Goal: Task Accomplishment & Management: Complete application form

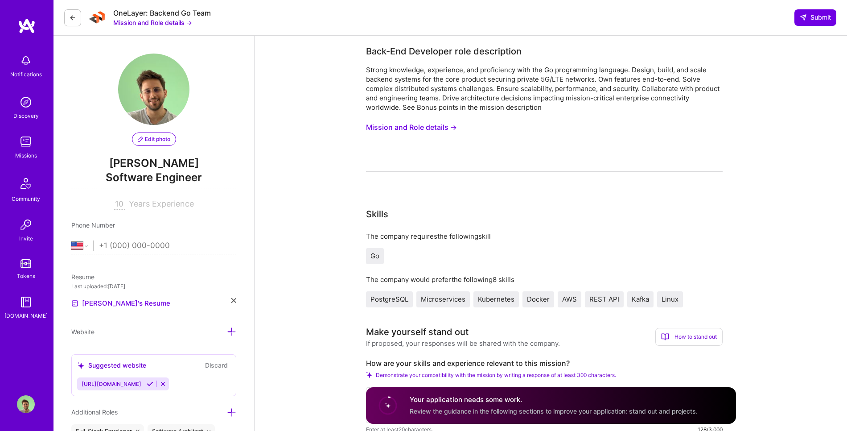
select select "US"
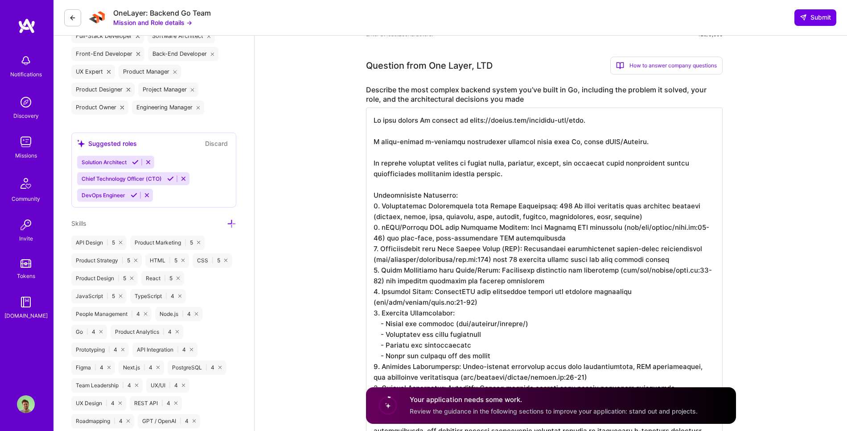
scroll to position [1, 0]
drag, startPoint x: 546, startPoint y: 206, endPoint x: 571, endPoint y: 206, distance: 25.0
click at [571, 206] on textarea at bounding box center [544, 280] width 357 height 346
drag, startPoint x: 545, startPoint y: 205, endPoint x: 633, endPoint y: 204, distance: 87.8
click at [633, 204] on textarea at bounding box center [544, 280] width 357 height 346
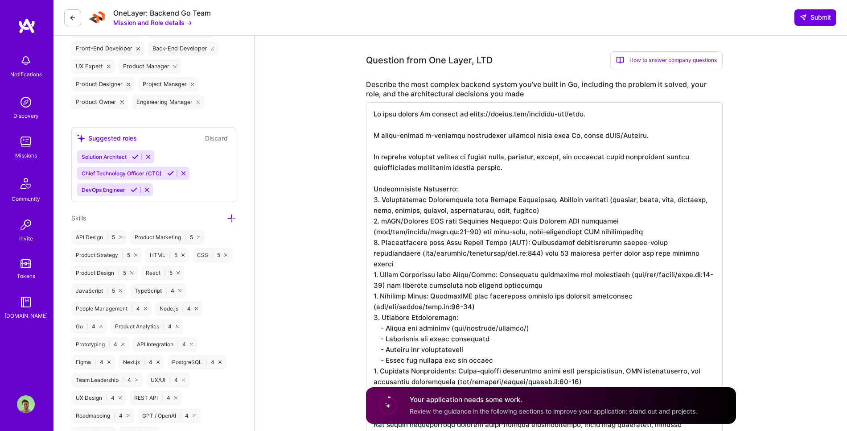
scroll to position [406, 0]
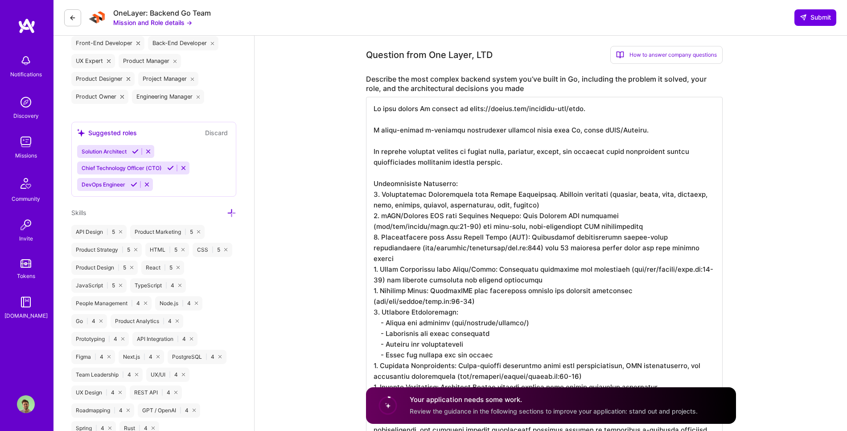
click at [379, 195] on textarea at bounding box center [544, 270] width 357 height 346
click at [548, 206] on textarea at bounding box center [544, 270] width 357 height 346
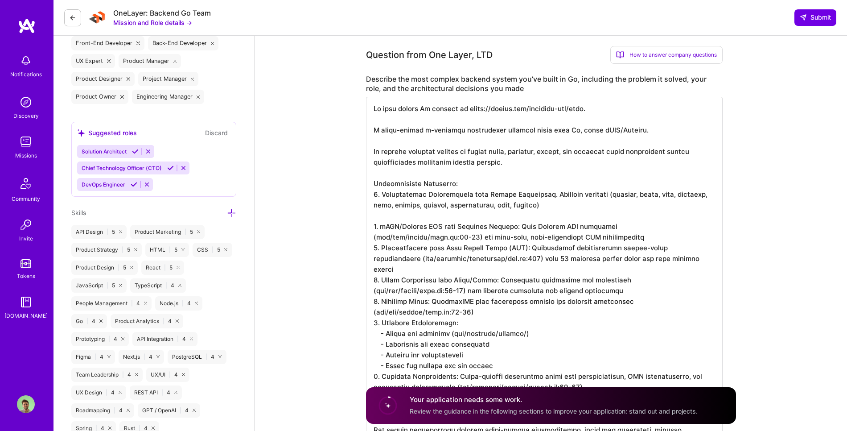
click at [561, 235] on textarea at bounding box center [544, 275] width 357 height 357
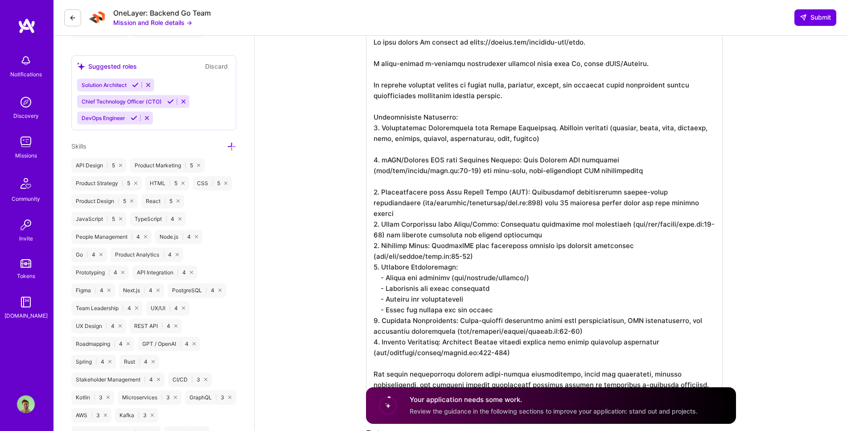
scroll to position [479, 0]
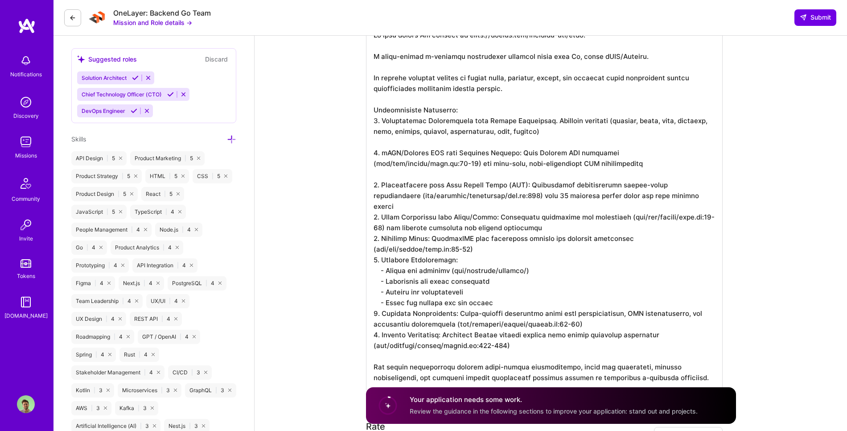
click at [672, 194] on textarea at bounding box center [544, 206] width 357 height 367
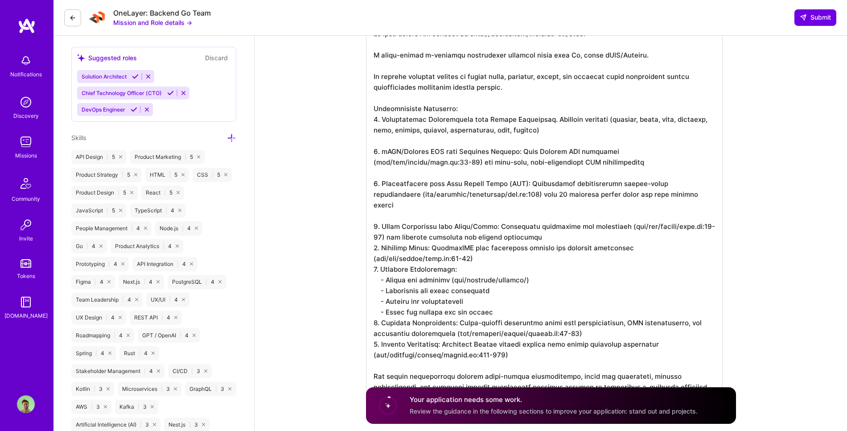
scroll to position [481, 0]
drag, startPoint x: 551, startPoint y: 221, endPoint x: 617, endPoint y: 218, distance: 66.5
click at [617, 218] on textarea at bounding box center [544, 210] width 357 height 378
click at [570, 222] on textarea at bounding box center [544, 210] width 357 height 378
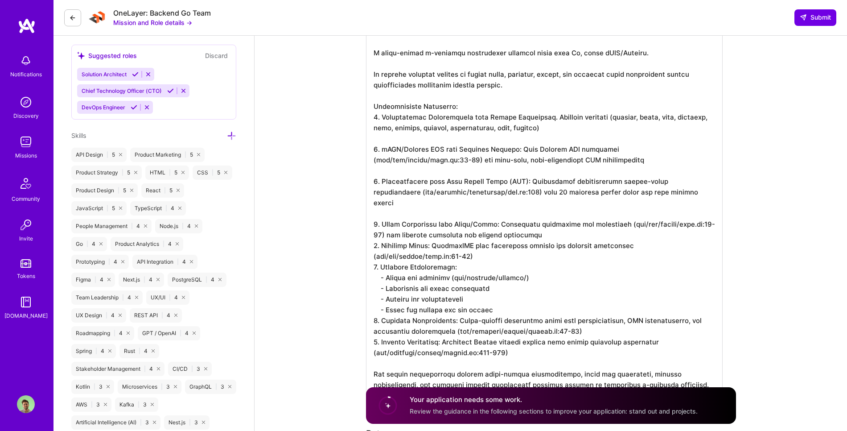
click at [574, 226] on textarea at bounding box center [544, 209] width 357 height 378
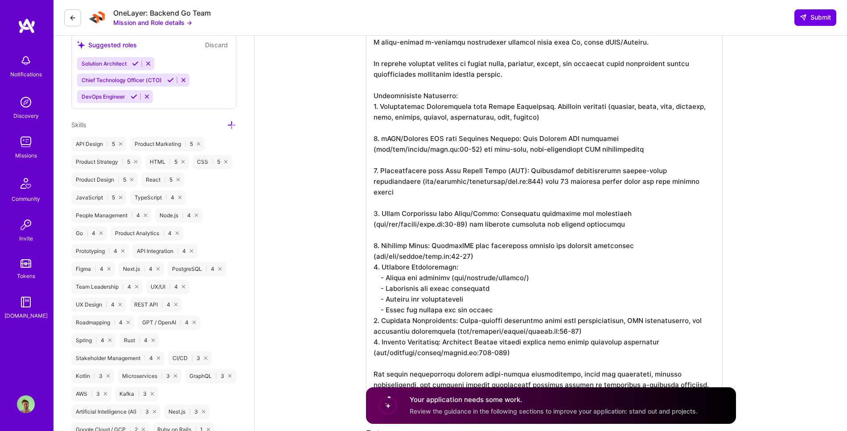
scroll to position [496, 0]
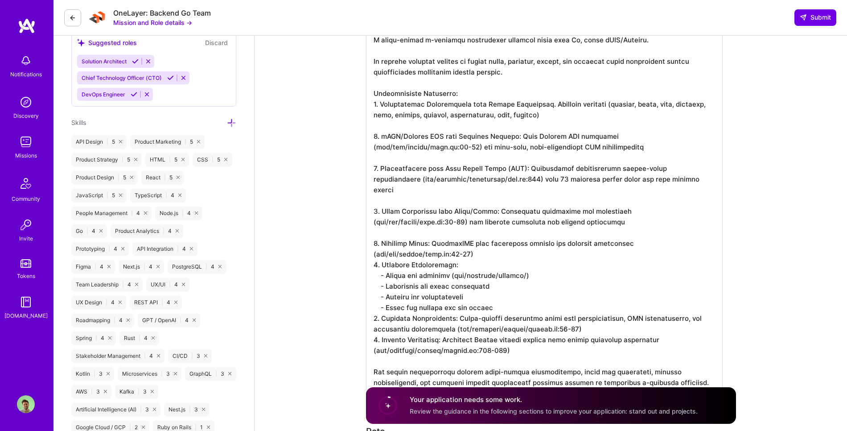
click at [525, 238] on textarea at bounding box center [544, 201] width 357 height 389
click at [519, 244] on textarea at bounding box center [544, 201] width 357 height 389
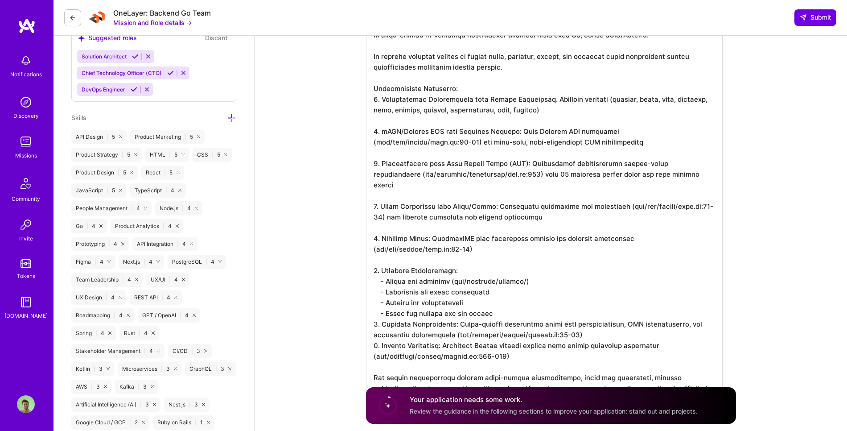
scroll to position [513, 0]
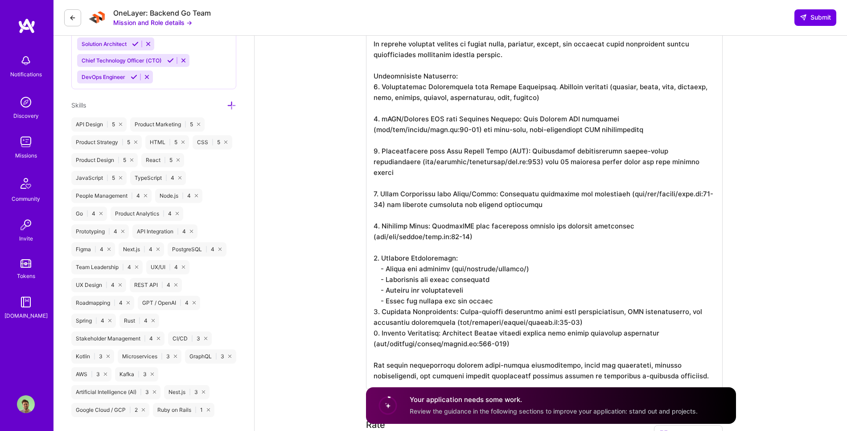
click at [502, 293] on textarea at bounding box center [544, 188] width 357 height 399
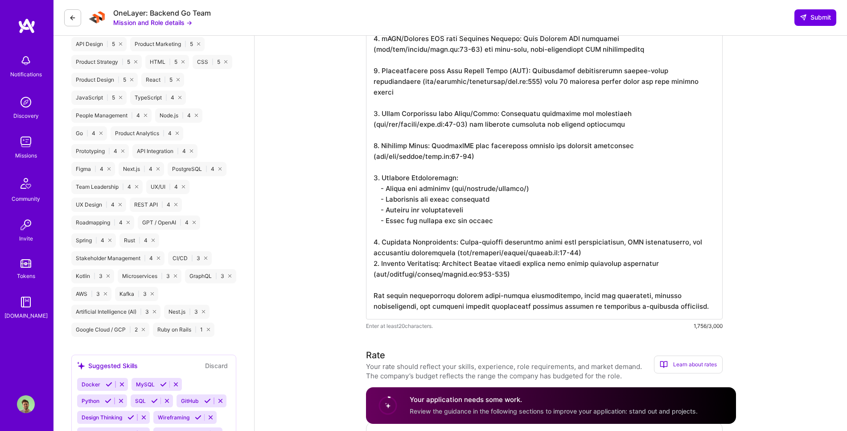
scroll to position [605, 0]
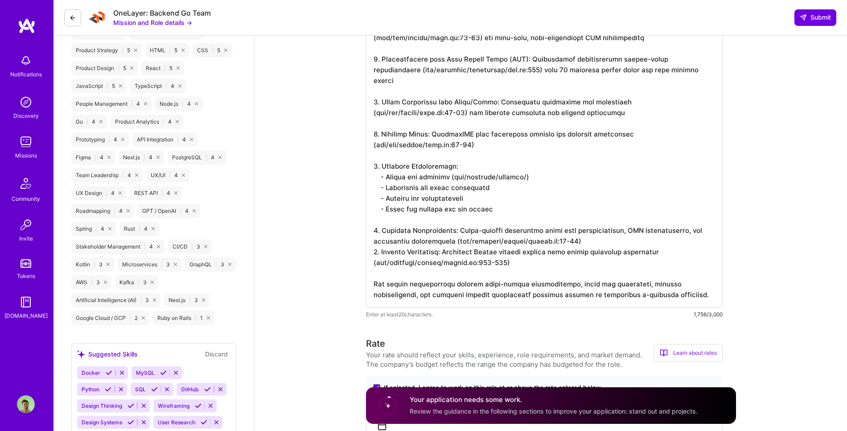
click at [572, 229] on textarea at bounding box center [544, 102] width 357 height 410
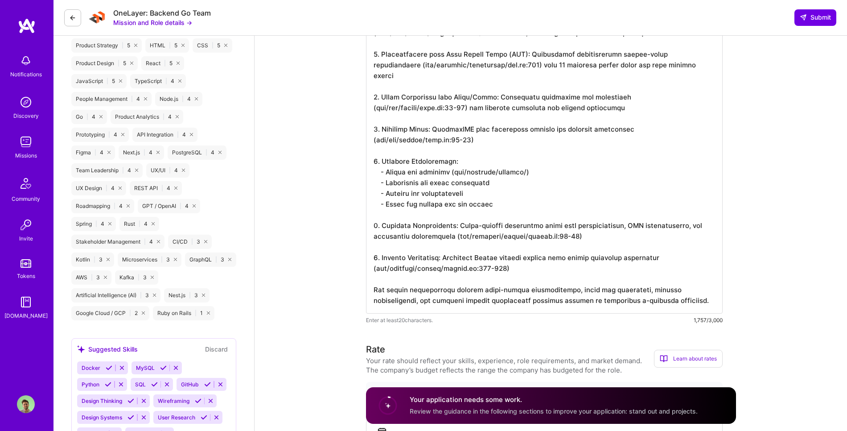
scroll to position [616, 0]
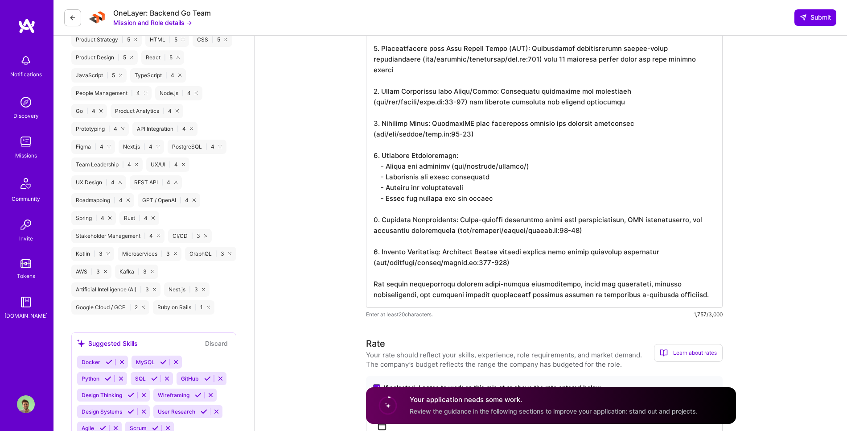
drag, startPoint x: 459, startPoint y: 273, endPoint x: 320, endPoint y: 272, distance: 139.1
drag, startPoint x: 488, startPoint y: 272, endPoint x: 351, endPoint y: 271, distance: 136.4
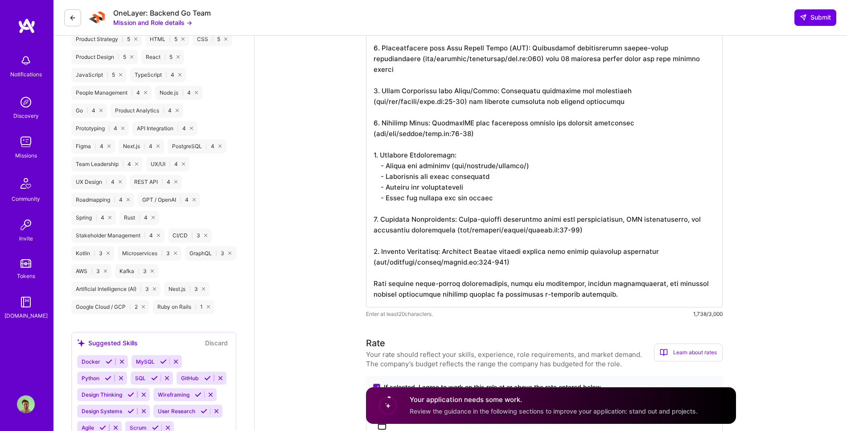
scroll to position [634, 0]
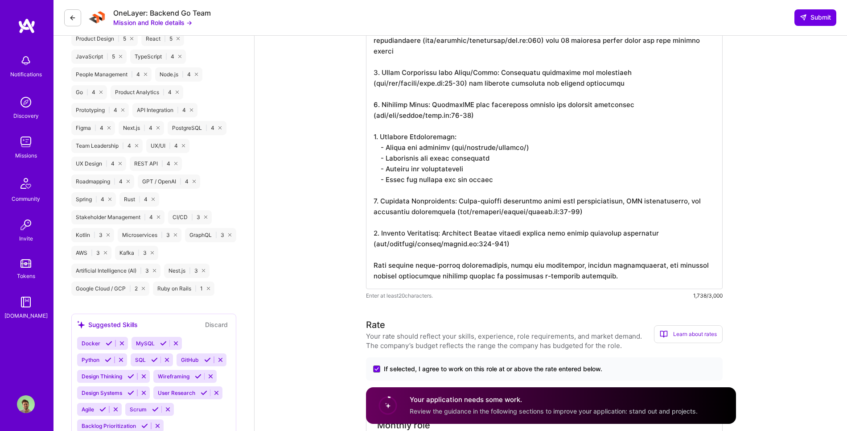
click at [491, 280] on textarea at bounding box center [544, 78] width 357 height 421
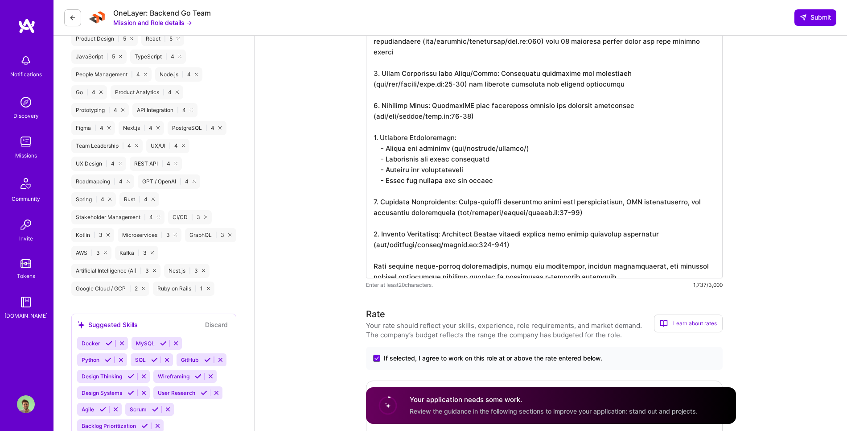
drag, startPoint x: 525, startPoint y: 267, endPoint x: 497, endPoint y: 267, distance: 28.1
click at [497, 267] on textarea at bounding box center [544, 73] width 357 height 410
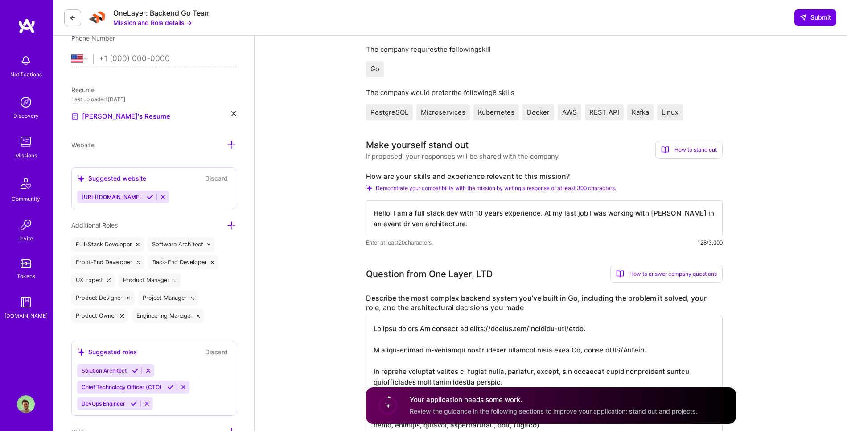
scroll to position [193, 0]
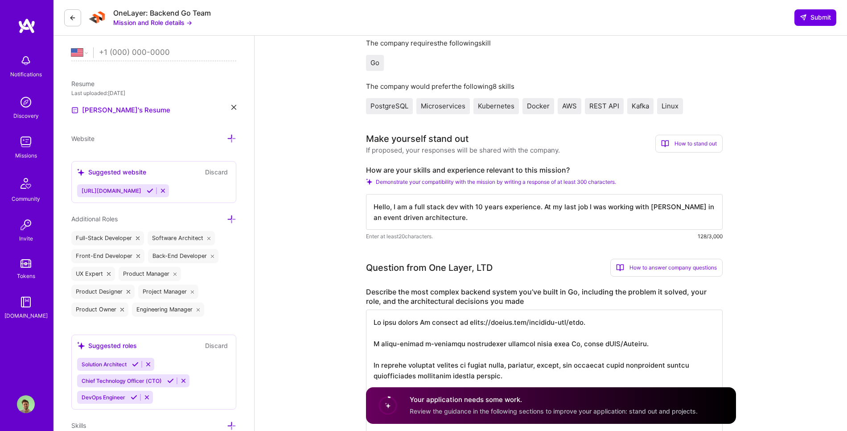
type textarea "My most recent Go project is [URL][DOMAIN_NAME]. A multi-tenant e-commerce mark…"
click at [470, 223] on textarea "Hello, I am a full stack dev with 10 years experience. At my last job I was wor…" at bounding box center [544, 212] width 357 height 36
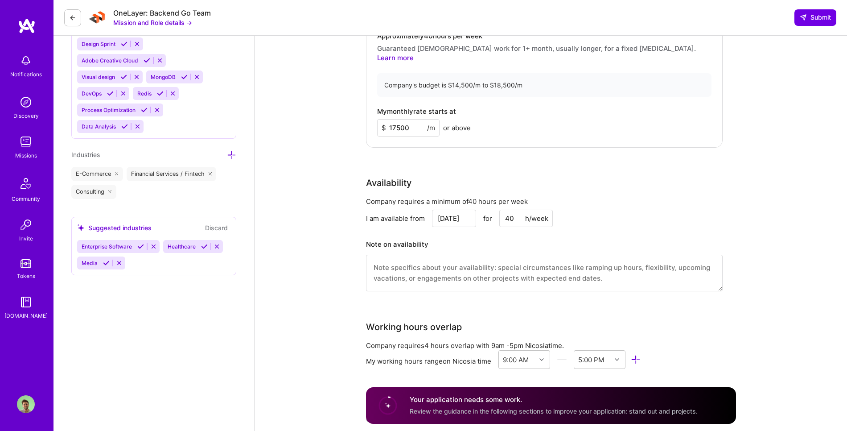
scroll to position [1022, 0]
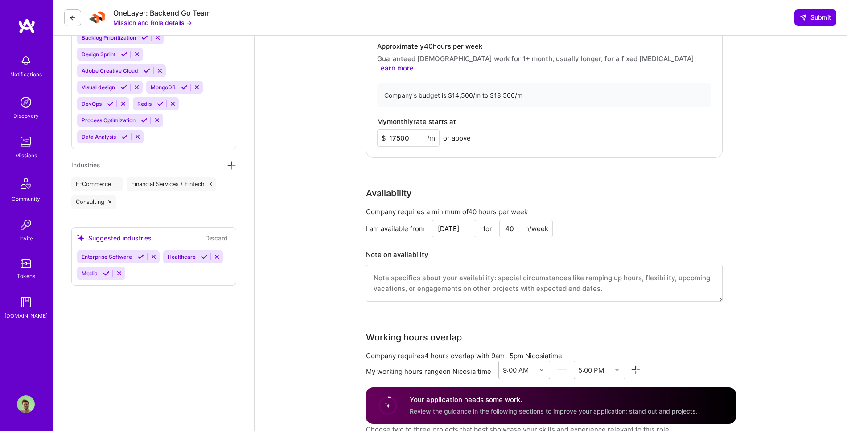
type textarea "Hello, I am a full stack dev with 10 years experience. At my last job I was wor…"
click at [414, 129] on input "17500" at bounding box center [408, 137] width 62 height 17
drag, startPoint x: 411, startPoint y: 126, endPoint x: 395, endPoint y: 127, distance: 15.6
click at [395, 129] on input "17500" at bounding box center [408, 137] width 62 height 17
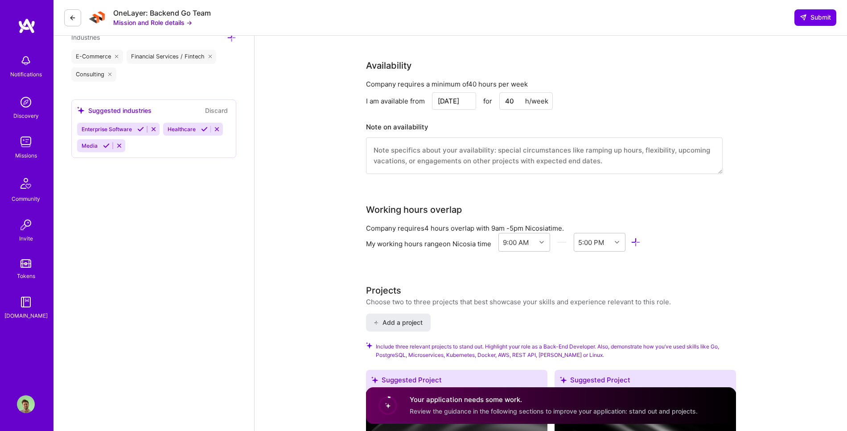
scroll to position [1150, 0]
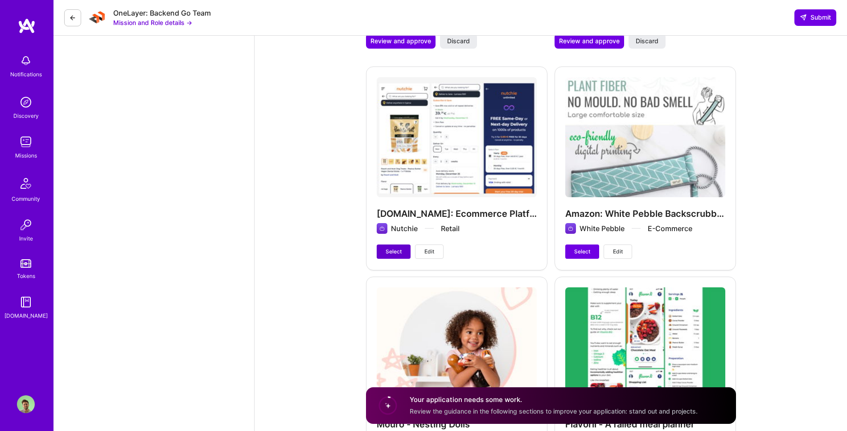
click at [393, 247] on span "Select" at bounding box center [394, 251] width 16 height 8
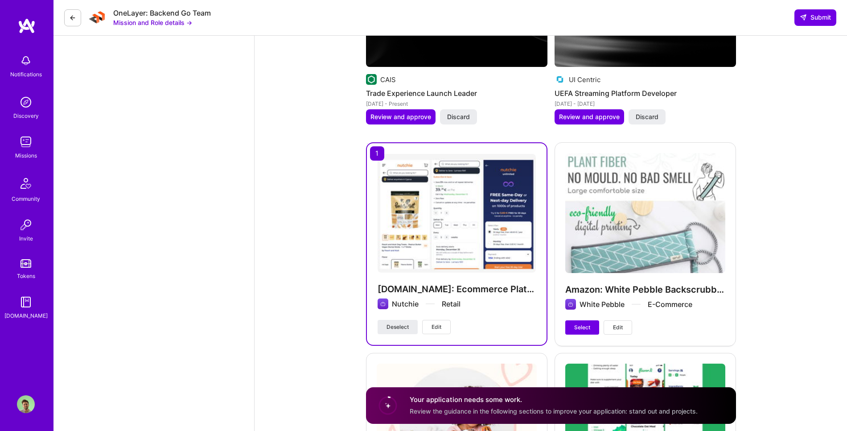
scroll to position [2015, 0]
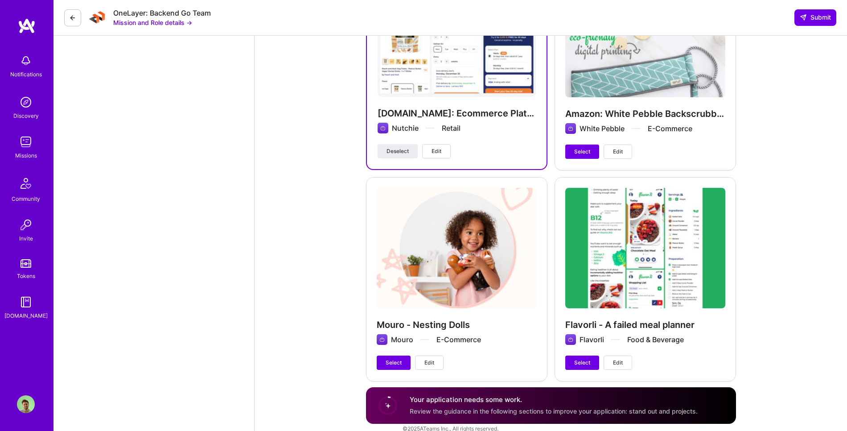
drag, startPoint x: 575, startPoint y: 147, endPoint x: 573, endPoint y: 161, distance: 14.9
click at [576, 147] on button "Select" at bounding box center [582, 151] width 34 height 14
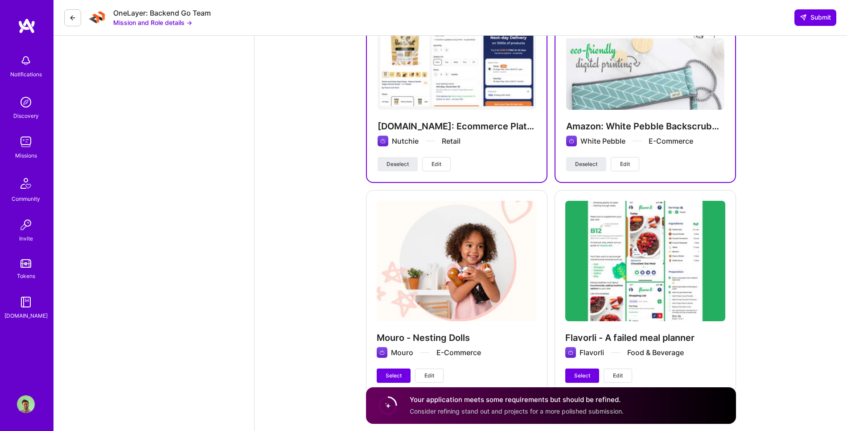
scroll to position [2019, 0]
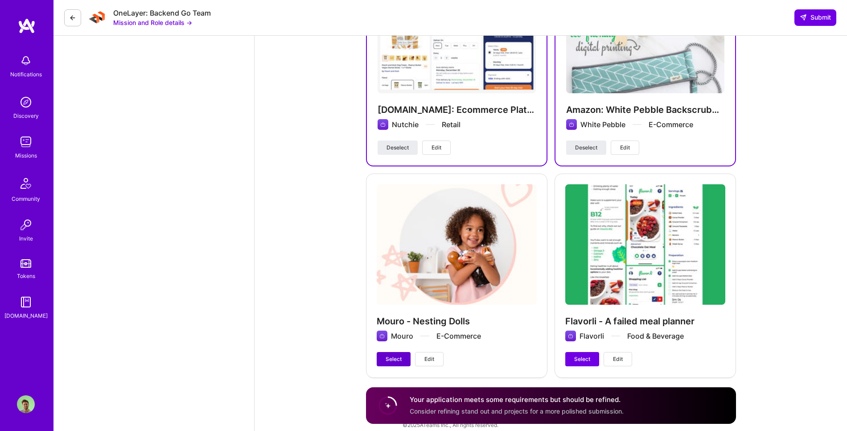
click at [389, 355] on span "Select" at bounding box center [394, 359] width 16 height 8
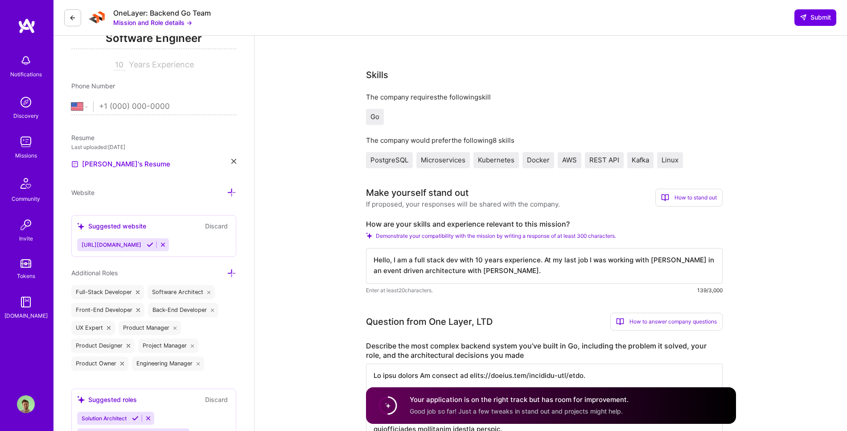
scroll to position [582, 0]
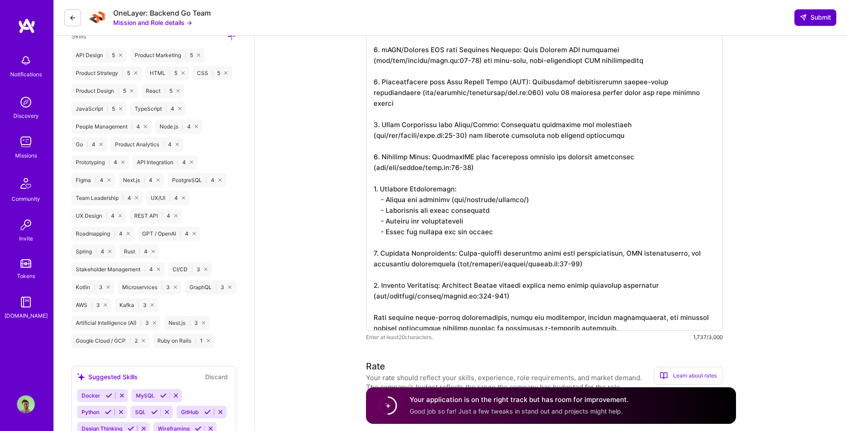
click at [808, 20] on span "Submit" at bounding box center [815, 17] width 31 height 9
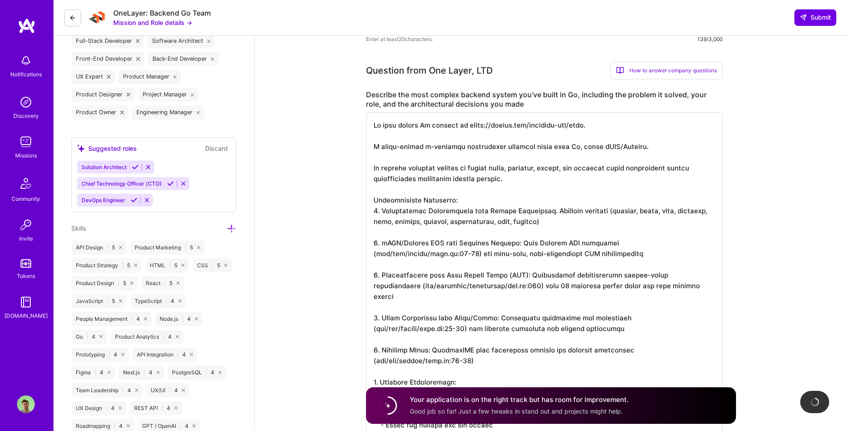
scroll to position [1, 0]
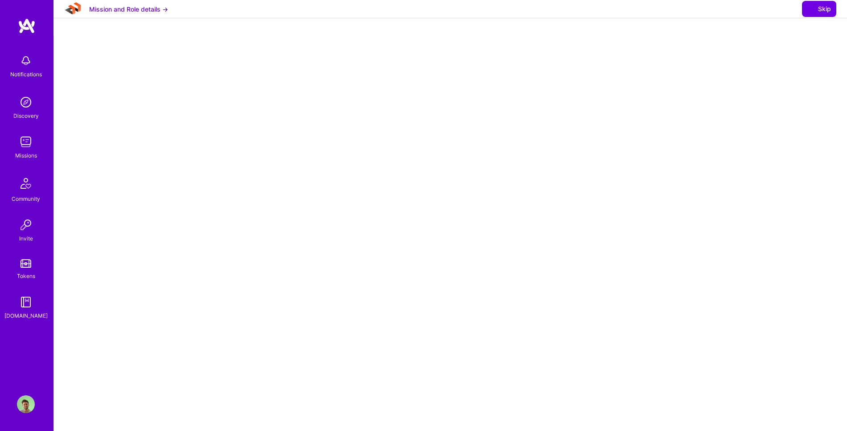
select select "US"
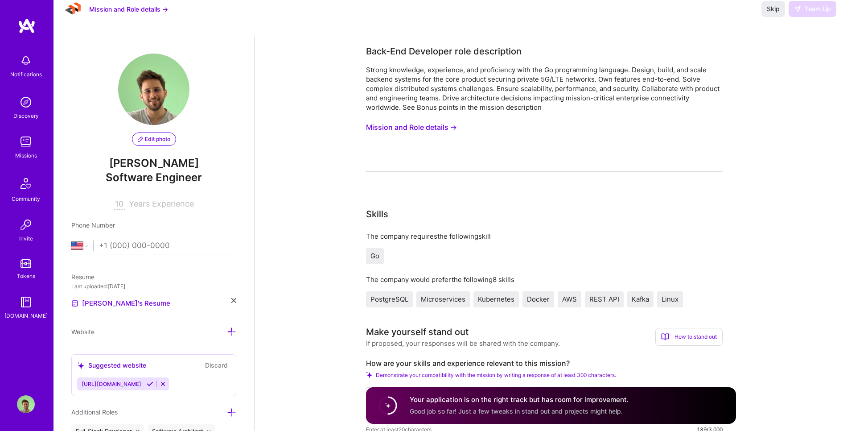
click at [26, 148] on img at bounding box center [26, 142] width 18 height 18
